Goal: Task Accomplishment & Management: Complete application form

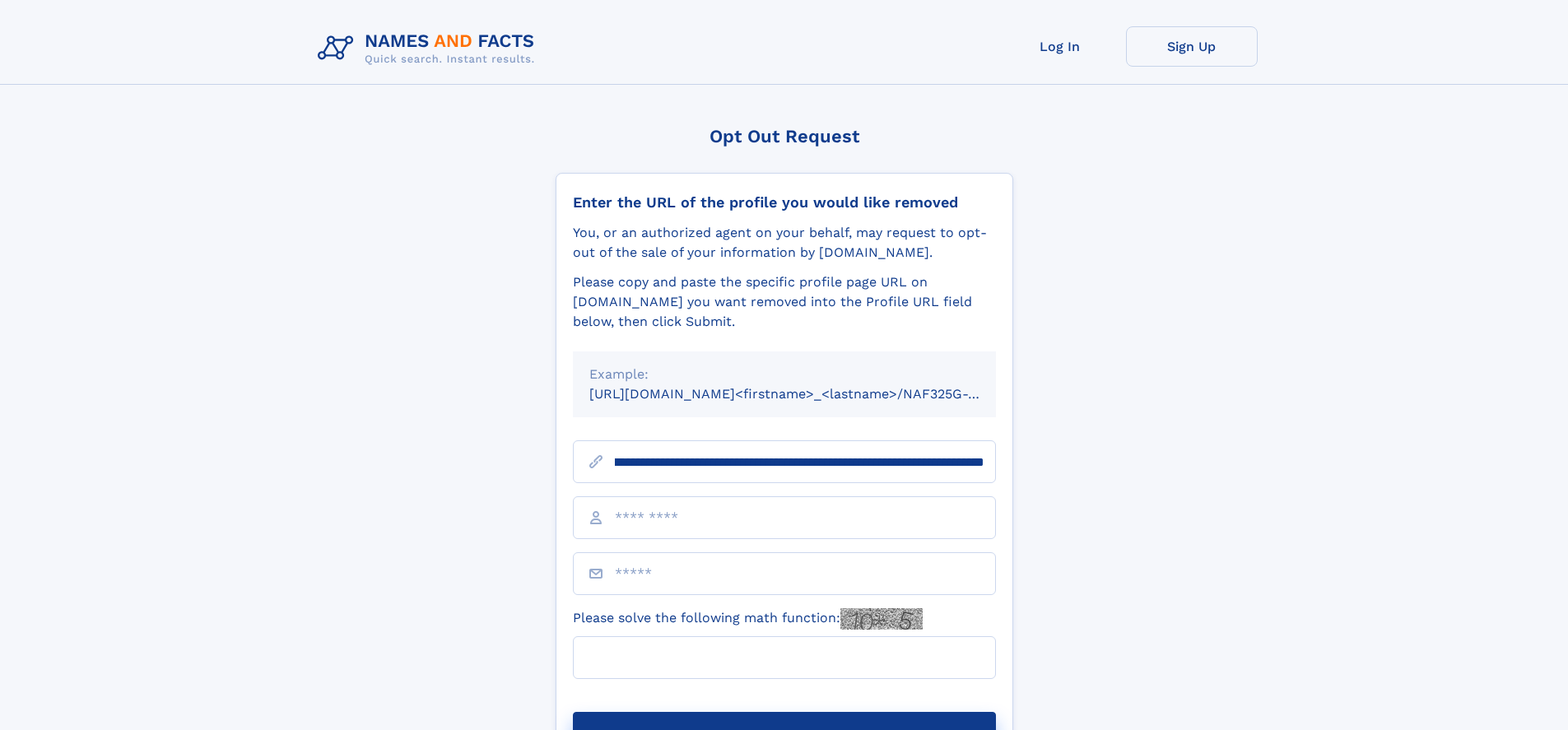
scroll to position [0, 178]
type input "**********"
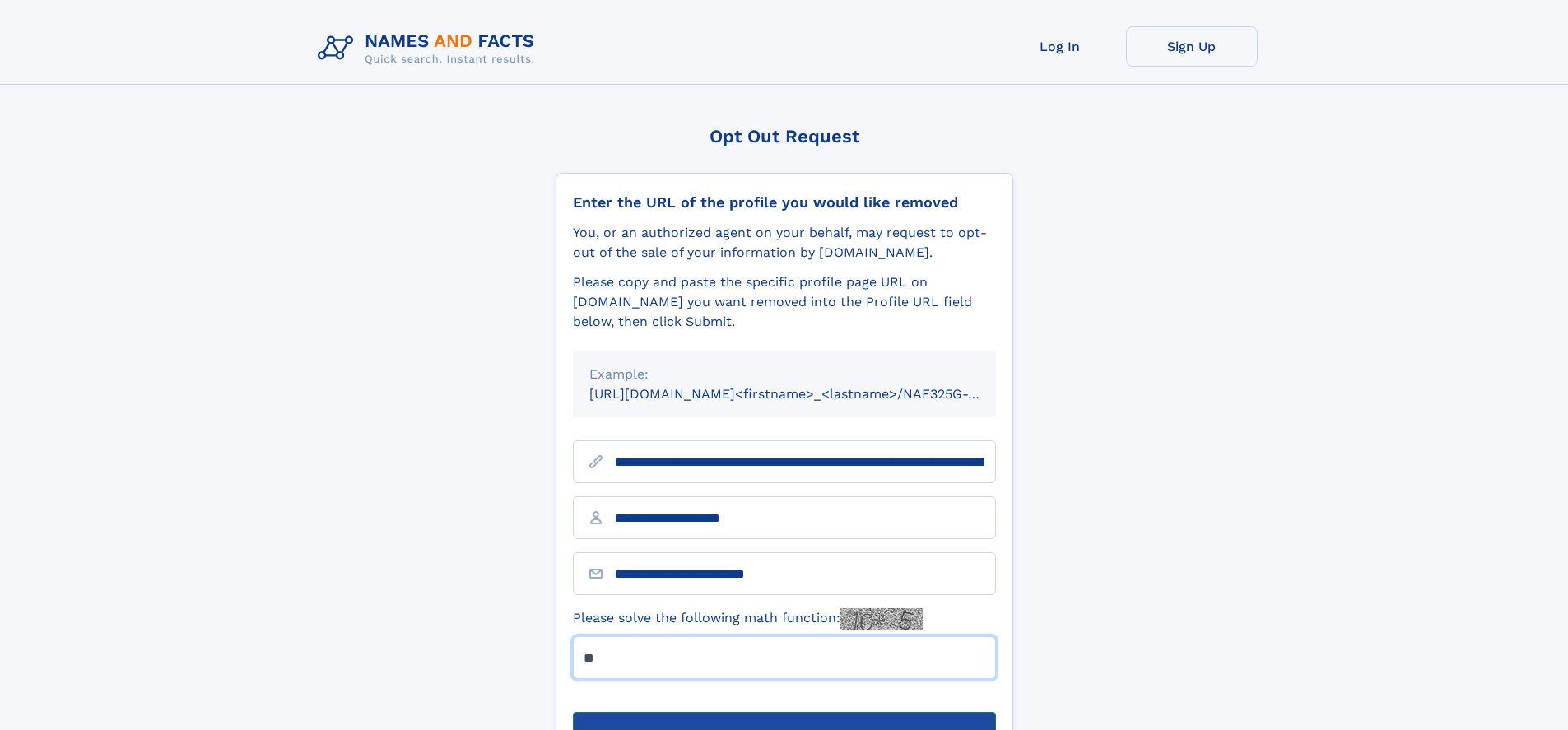
type input "**"
click at [784, 712] on button "Submit Opt Out Request" at bounding box center [784, 738] width 423 height 53
